Goal: Task Accomplishment & Management: Complete application form

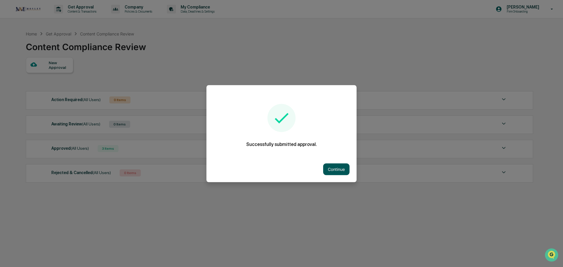
click at [335, 172] on button "Continue" at bounding box center [336, 169] width 26 height 12
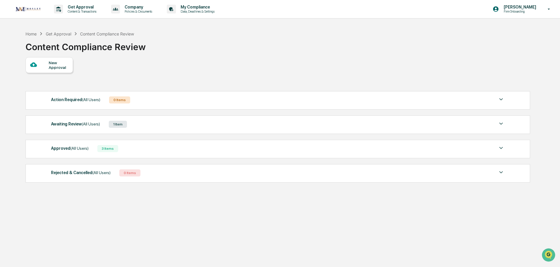
click at [53, 67] on div "New Approval" at bounding box center [59, 64] width 20 height 9
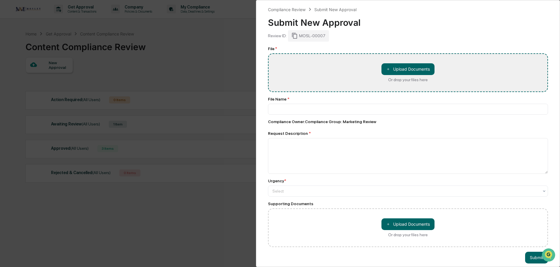
type input "**********"
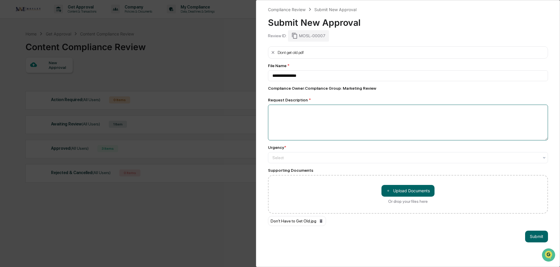
click at [281, 113] on textarea at bounding box center [408, 123] width 280 height 36
type textarea "**********"
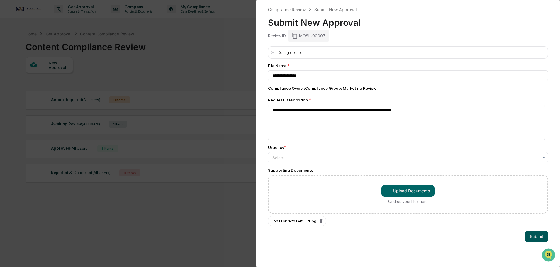
click at [530, 238] on button "Submit" at bounding box center [536, 237] width 23 height 12
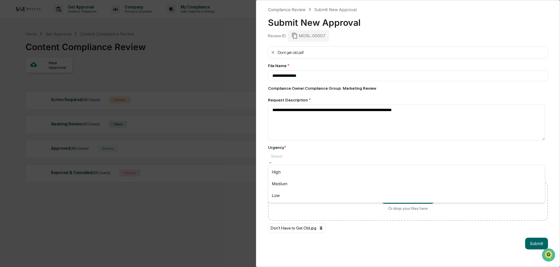
click at [277, 159] on div at bounding box center [408, 156] width 274 height 6
click at [279, 184] on div "Medium" at bounding box center [406, 184] width 276 height 12
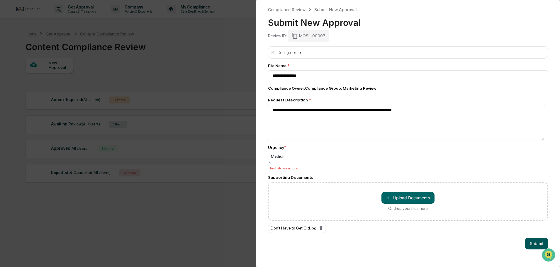
click at [536, 242] on button "Submit" at bounding box center [536, 244] width 23 height 12
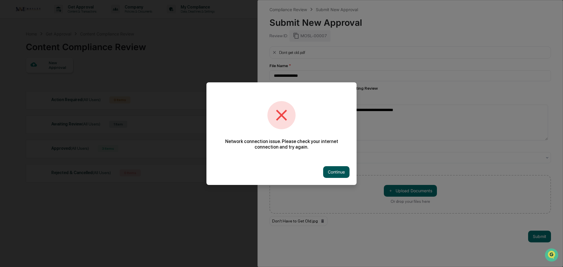
click at [334, 173] on button "Continue" at bounding box center [336, 172] width 26 height 12
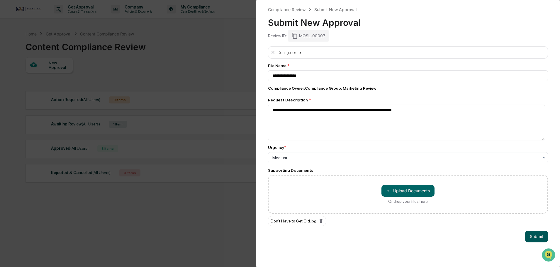
click at [533, 237] on button "Submit" at bounding box center [536, 237] width 23 height 12
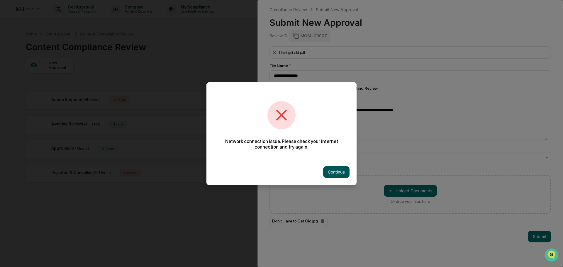
click at [333, 172] on button "Continue" at bounding box center [336, 172] width 26 height 12
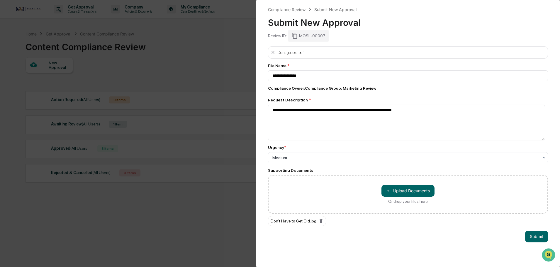
click at [317, 55] on div "Dont get old.pdf" at bounding box center [408, 52] width 280 height 12
click at [282, 54] on div "Dont get old.pdf" at bounding box center [291, 52] width 26 height 5
click at [541, 237] on button "Submit" at bounding box center [536, 237] width 23 height 12
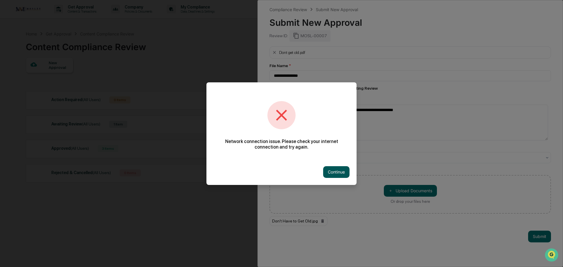
click at [330, 171] on button "Continue" at bounding box center [336, 172] width 26 height 12
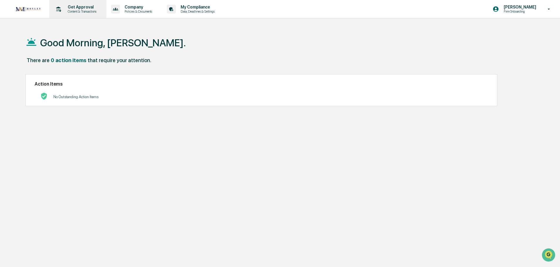
click at [78, 9] on p "Get Approval" at bounding box center [81, 7] width 36 height 5
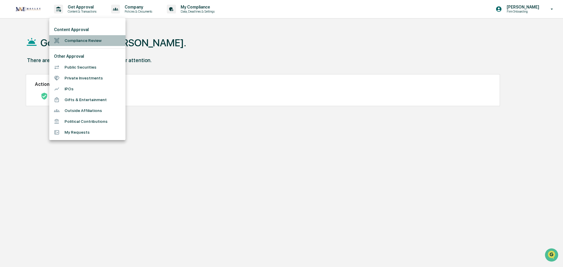
click at [74, 41] on li "Compliance Review" at bounding box center [87, 40] width 76 height 11
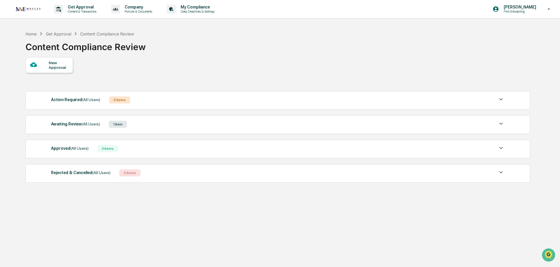
click at [56, 69] on div "New Approval" at bounding box center [59, 64] width 20 height 9
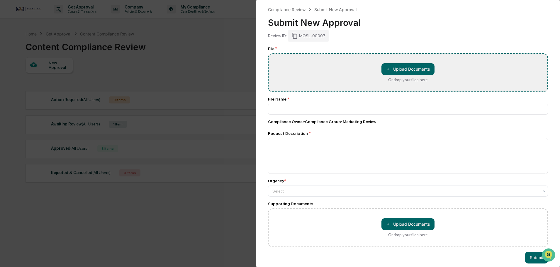
type input "**********"
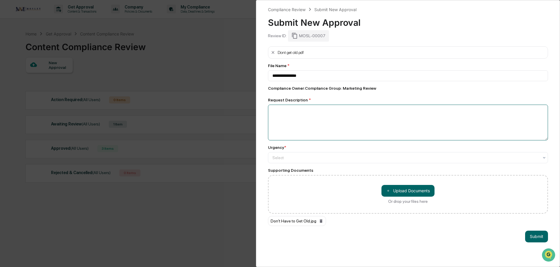
click at [284, 113] on textarea at bounding box center [408, 123] width 280 height 36
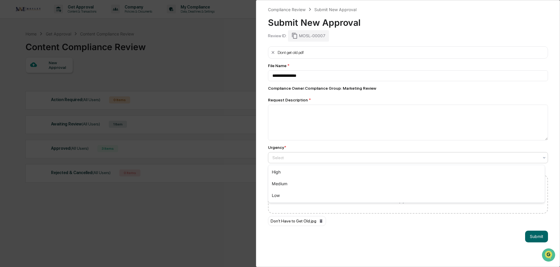
click at [277, 158] on div at bounding box center [405, 158] width 266 height 6
click at [277, 183] on div "Medium" at bounding box center [406, 184] width 276 height 12
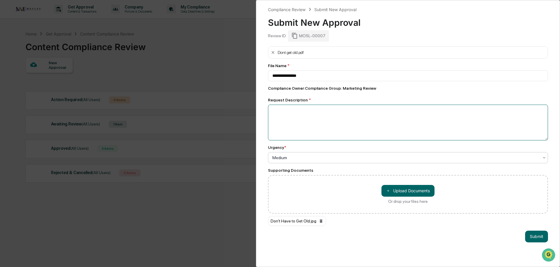
click at [275, 111] on textarea at bounding box center [408, 123] width 280 height 36
click at [408, 112] on textarea "**********" at bounding box center [406, 123] width 277 height 36
type textarea "**********"
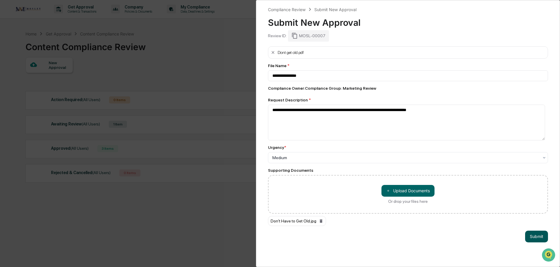
click at [535, 237] on button "Submit" at bounding box center [536, 237] width 23 height 12
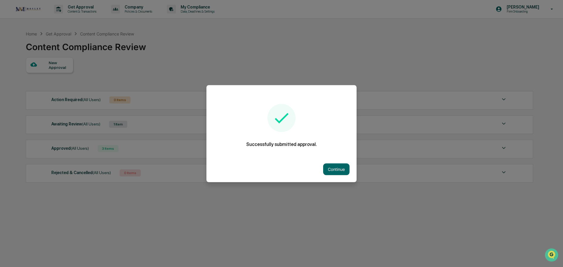
click at [150, 55] on div at bounding box center [281, 133] width 563 height 267
